Goal: Obtain resource: Obtain resource

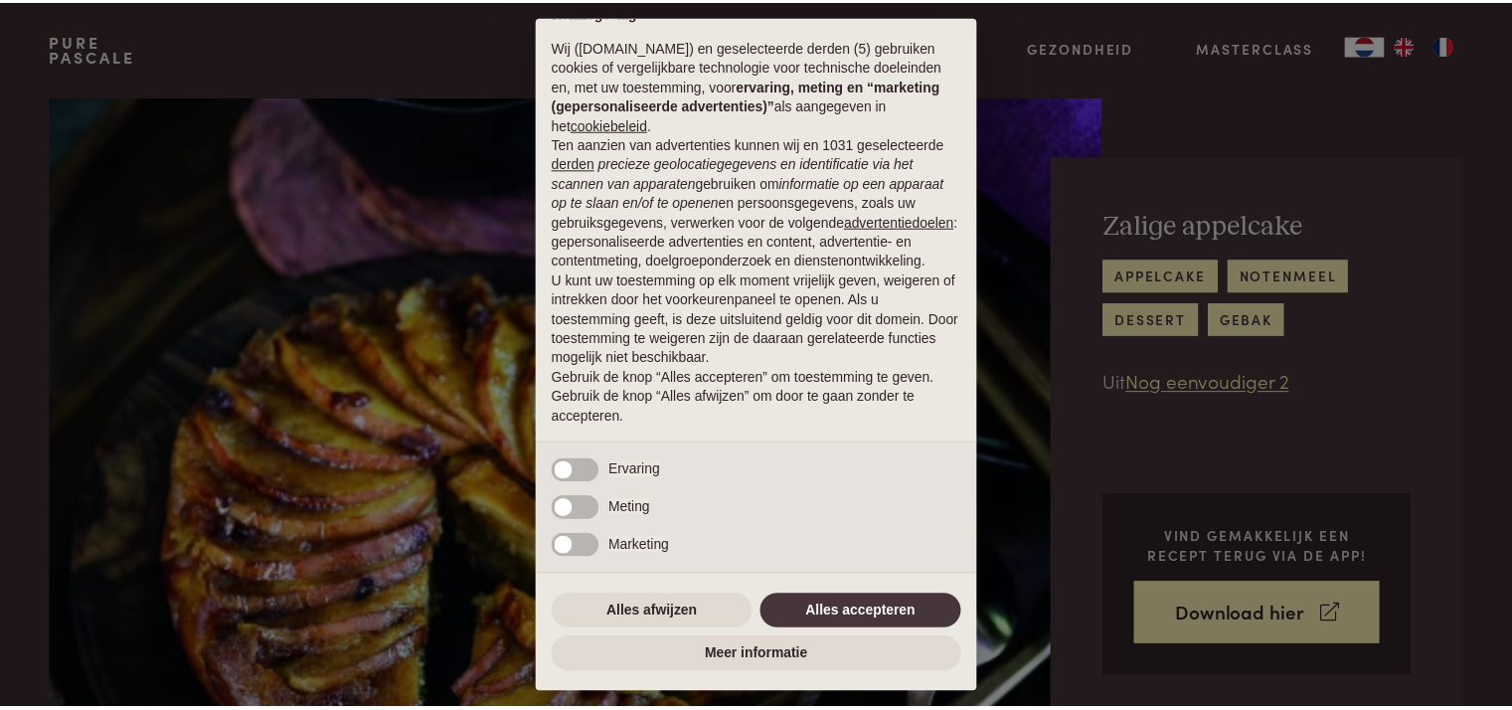
scroll to position [56, 0]
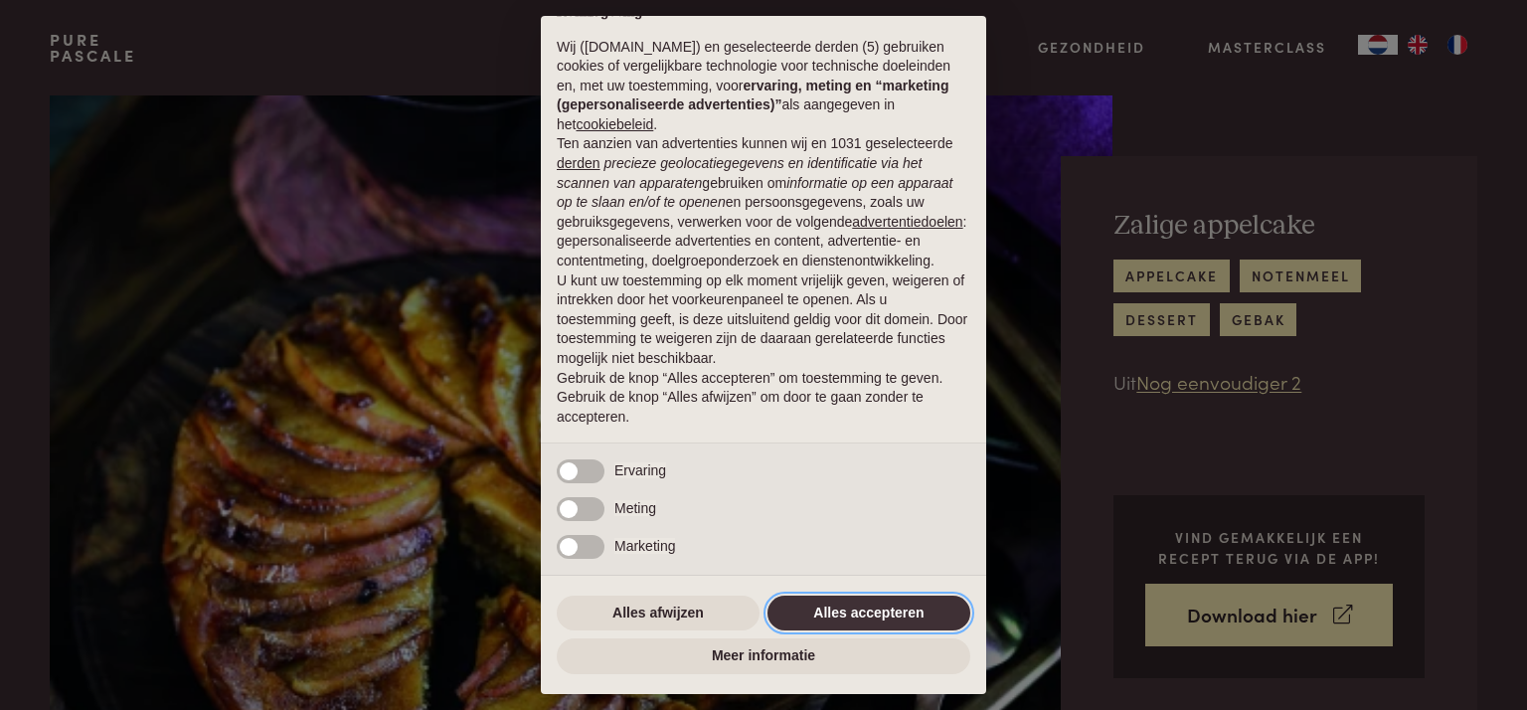
click at [824, 607] on button "Alles accepteren" at bounding box center [868, 613] width 203 height 36
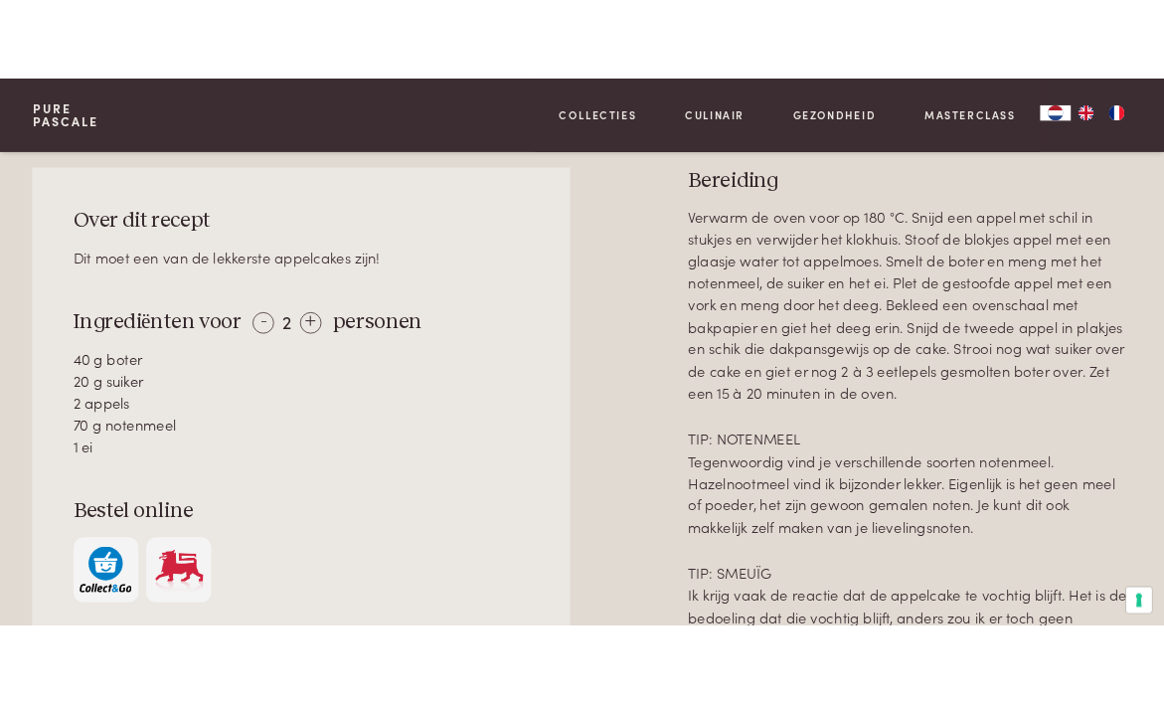
scroll to position [895, 0]
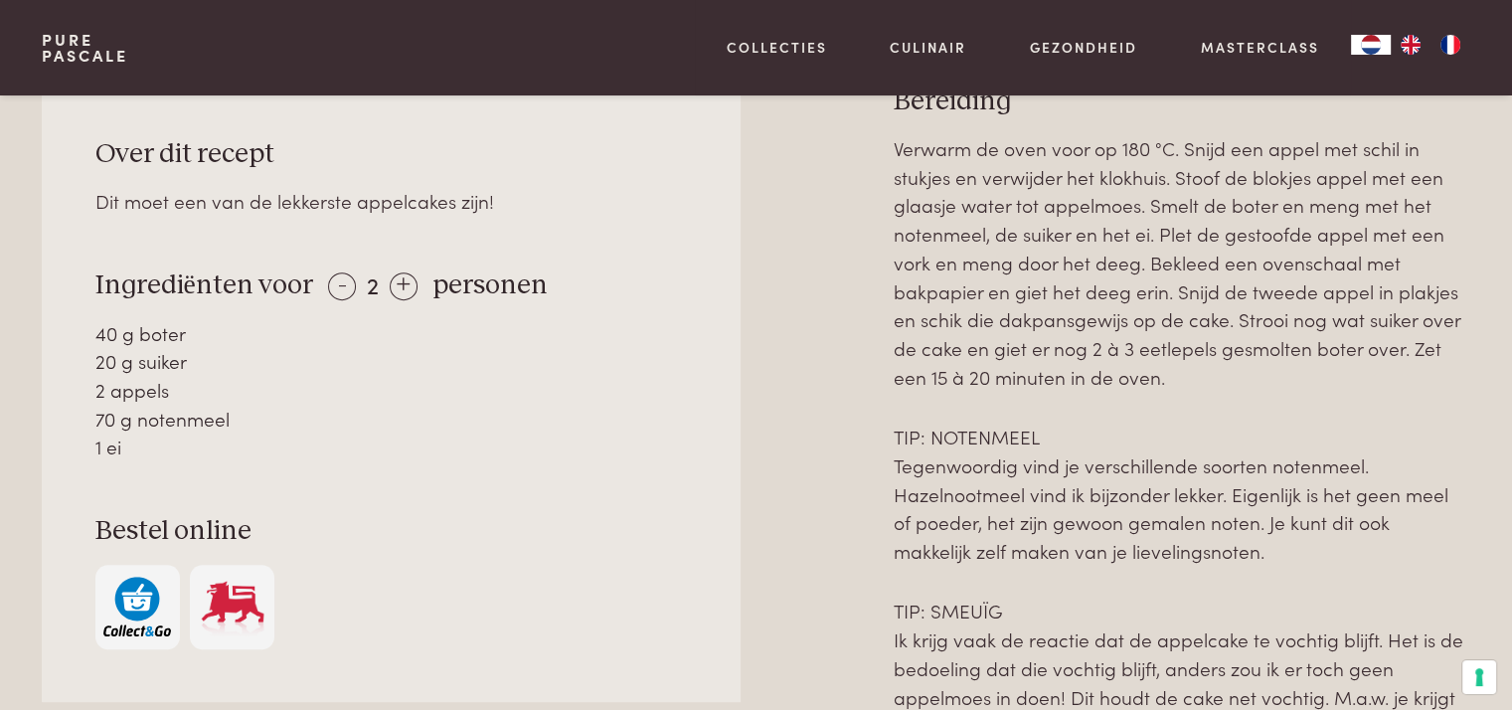
drag, startPoint x: 99, startPoint y: 333, endPoint x: 181, endPoint y: 460, distance: 151.1
click at [181, 460] on div "40 g boter 20 g suiker 2 appels 70 g notenmeel 1 ei" at bounding box center [391, 390] width 592 height 142
copy div "0 g boter 20 g suiker 2 appels 70 g notenmeel 1 ei"
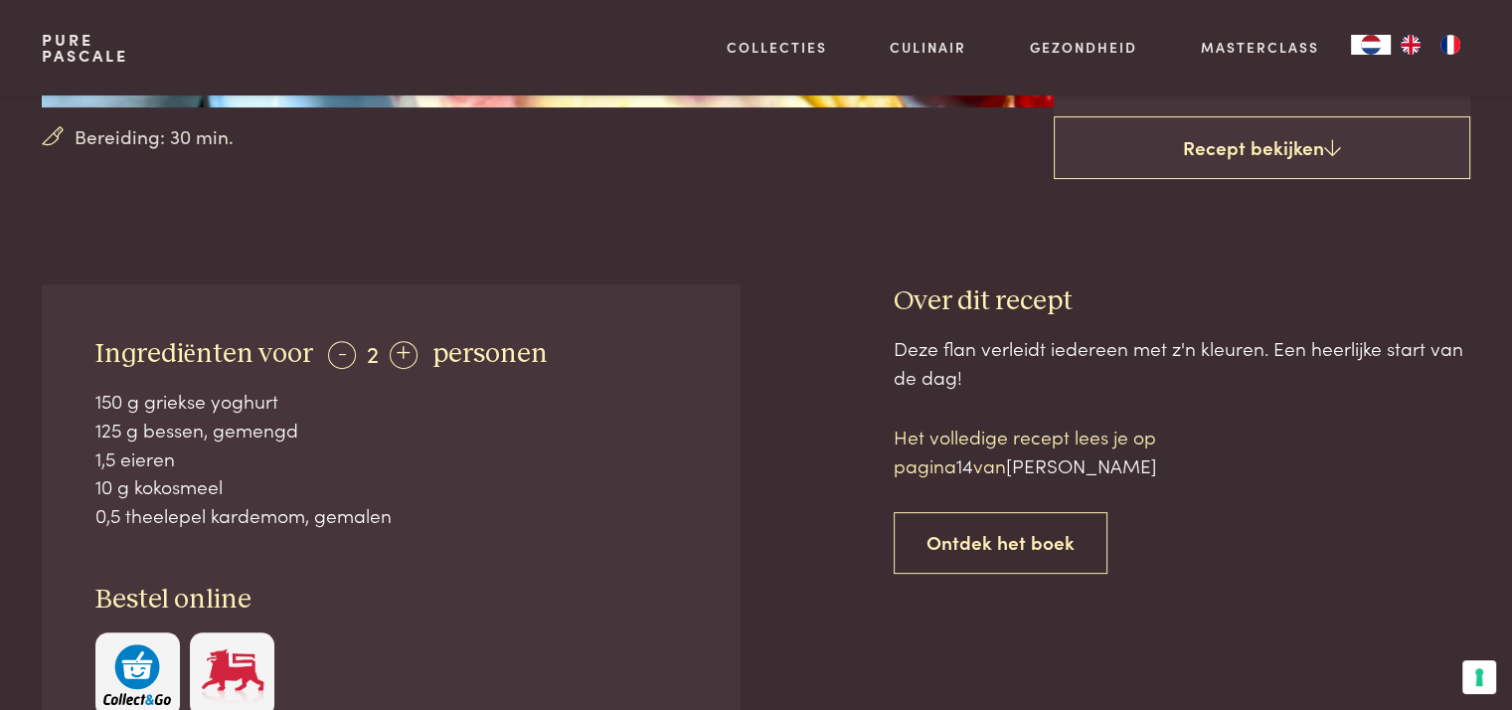
scroll to position [696, 0]
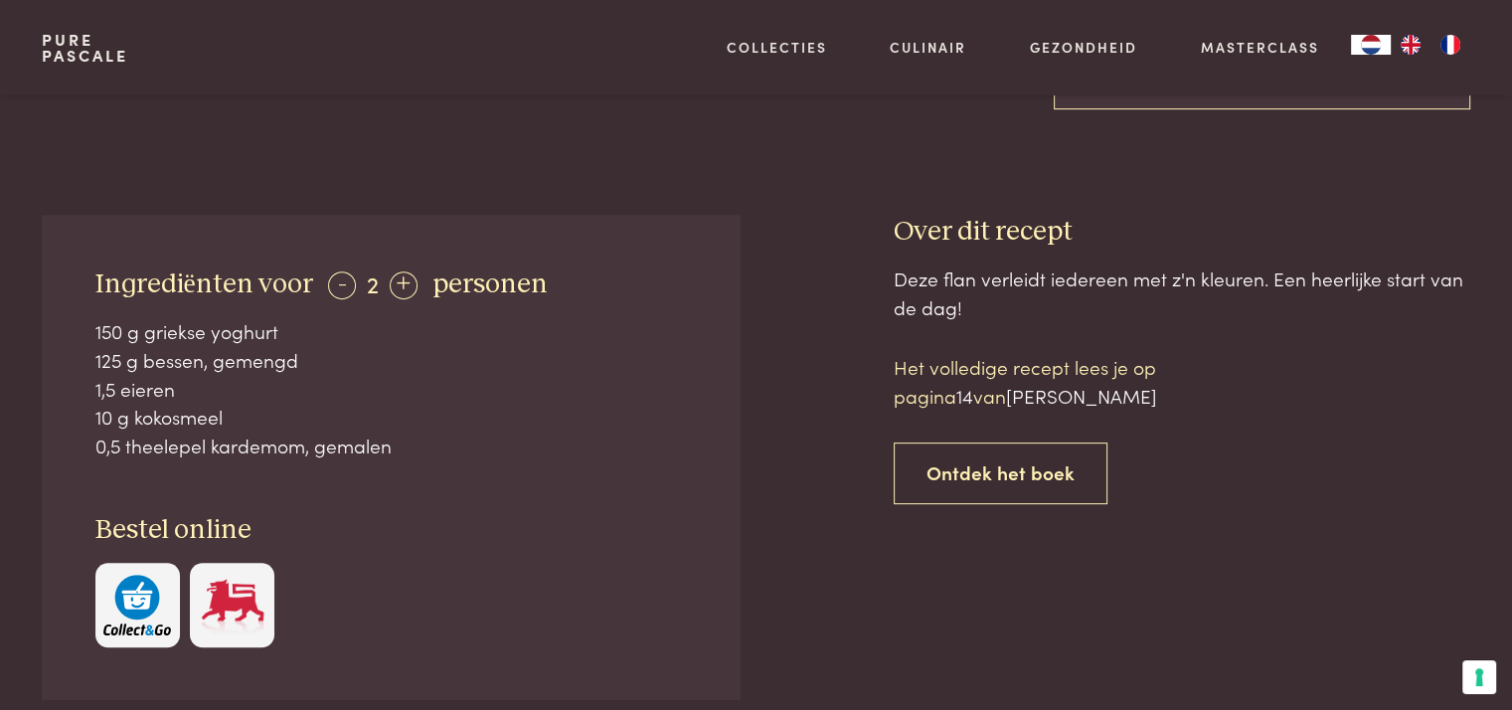
drag, startPoint x: 91, startPoint y: 328, endPoint x: 403, endPoint y: 454, distance: 335.8
click at [403, 454] on div "Ingrediënten voor - 2 + personen 150 g griekse yoghurt 125 g bessen, gemengd 1,…" at bounding box center [391, 458] width 698 height 486
copy div "150 g griekse yoghurt 125 g bessen, gemengd 1,5 eieren 10 g kokosmeel 0,5 theel…"
